Goal: Check status: Check status

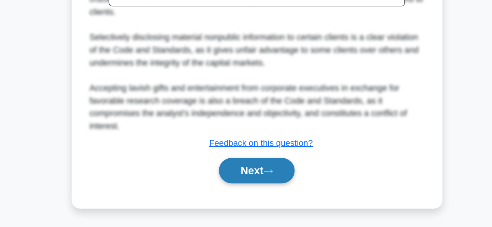
click at [248, 180] on button "Next" at bounding box center [246, 185] width 56 height 19
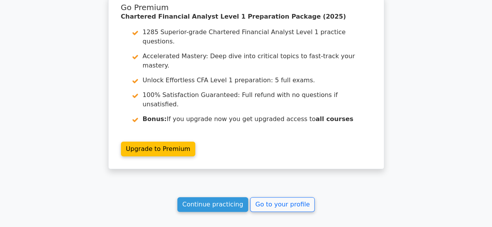
scroll to position [1502, 0]
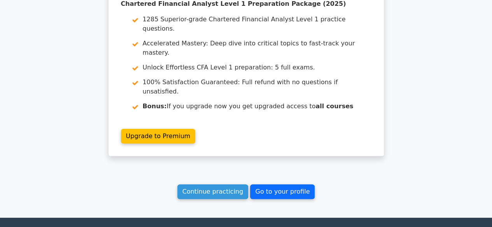
click at [279, 185] on link "Go to your profile" at bounding box center [282, 192] width 65 height 15
